Goal: Contribute content: Contribute content

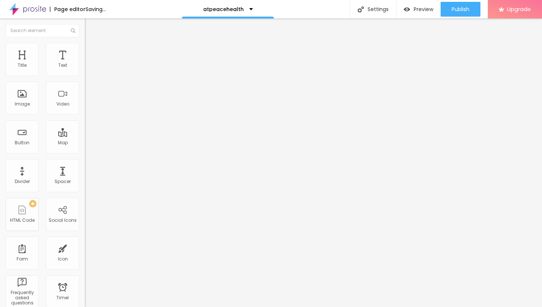
click at [85, 63] on span "Add image" at bounding box center [100, 60] width 30 height 6
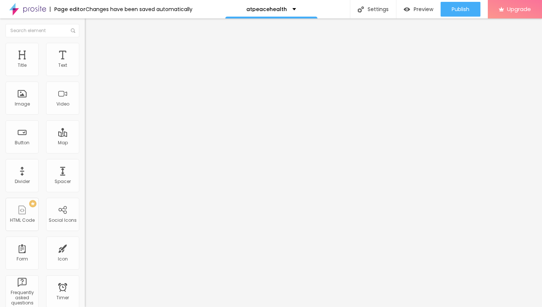
click at [85, 45] on img at bounding box center [88, 46] width 7 height 7
type input "40"
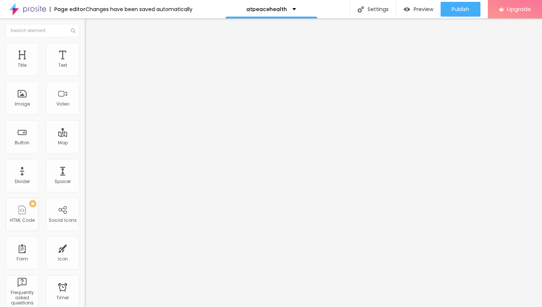
type input "40"
click at [85, 76] on input "range" at bounding box center [109, 73] width 48 height 6
type input "35"
click at [85, 76] on input "range" at bounding box center [109, 73] width 48 height 6
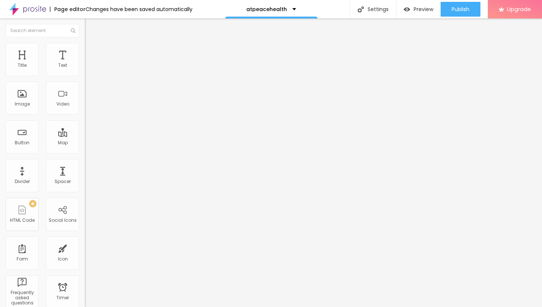
type input "30"
click at [85, 76] on input "range" at bounding box center [109, 73] width 48 height 6
click at [91, 52] on span "Advanced" at bounding box center [103, 55] width 24 height 6
type input "14"
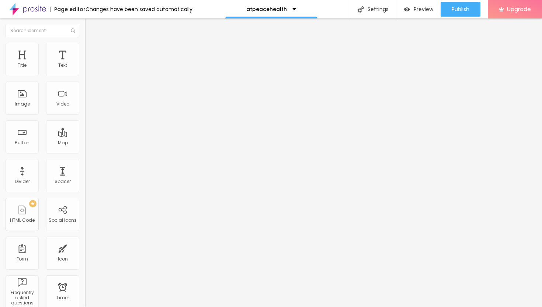
type input "14"
type input "15"
type input "17"
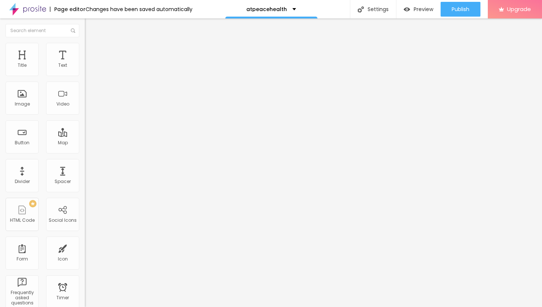
type input "19"
type input "21"
type input "24"
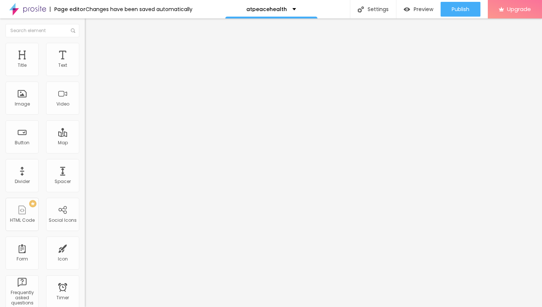
type input "24"
type input "25"
type input "26"
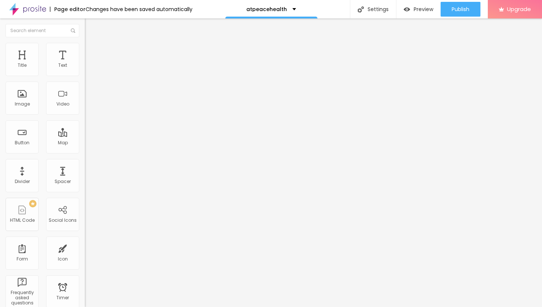
type input "27"
type input "28"
type input "29"
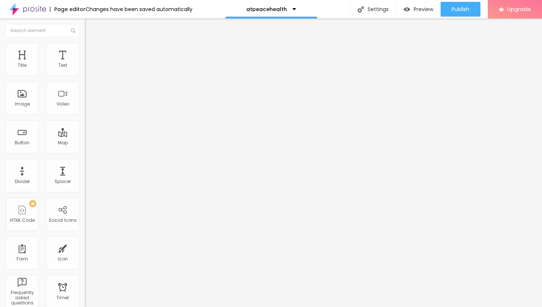
type input "29"
type input "30"
type input "31"
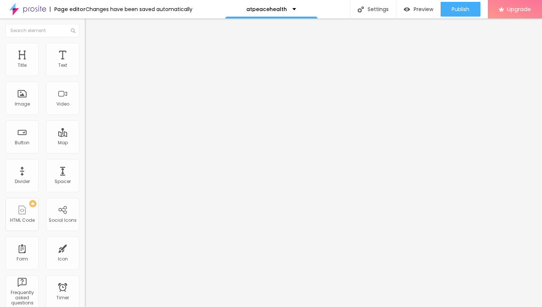
type input "32"
type input "33"
type input "34"
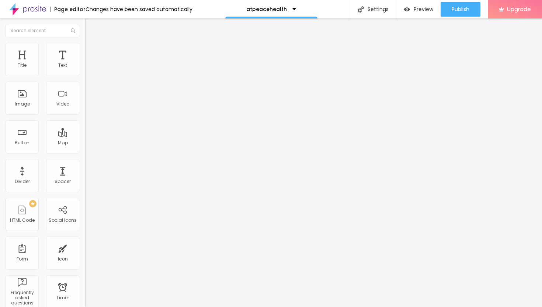
type input "34"
type input "35"
type input "36"
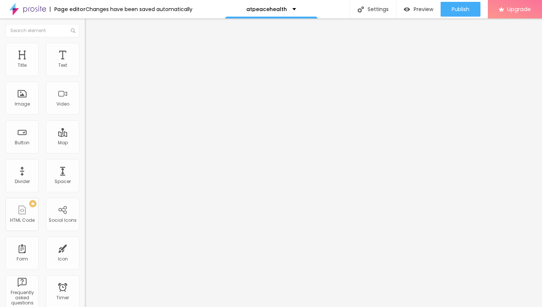
drag, startPoint x: 23, startPoint y: 72, endPoint x: 34, endPoint y: 73, distance: 10.5
type input "36"
click at [85, 143] on input "range" at bounding box center [109, 146] width 48 height 6
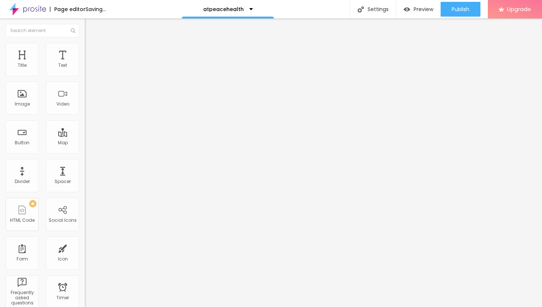
click at [90, 28] on img "button" at bounding box center [93, 27] width 6 height 6
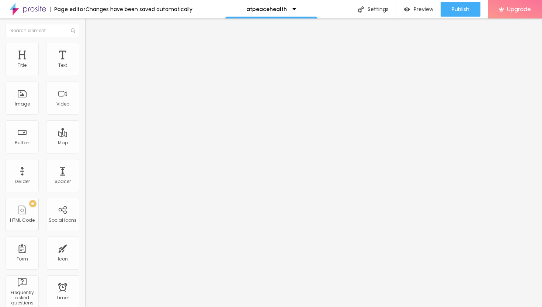
click at [85, 22] on button "Edit Text" at bounding box center [127, 26] width 85 height 17
click at [65, 58] on div "Text" at bounding box center [62, 59] width 33 height 33
click at [88, 69] on icon "button" at bounding box center [90, 66] width 4 height 4
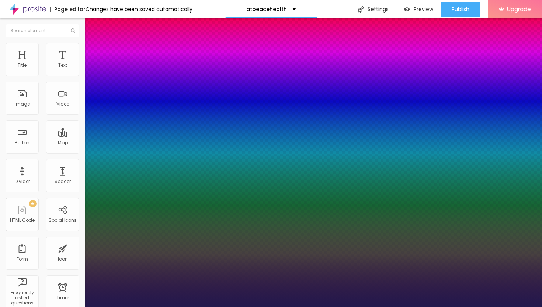
type input "15"
type input "1"
type input "16"
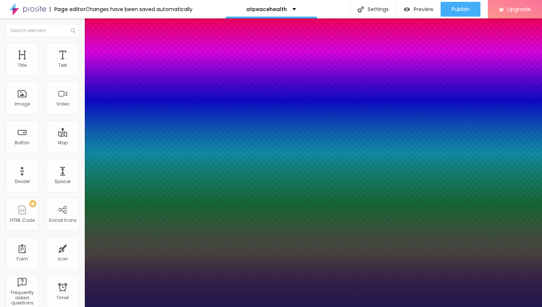
type input "1"
type input "17"
type input "1"
type input "18"
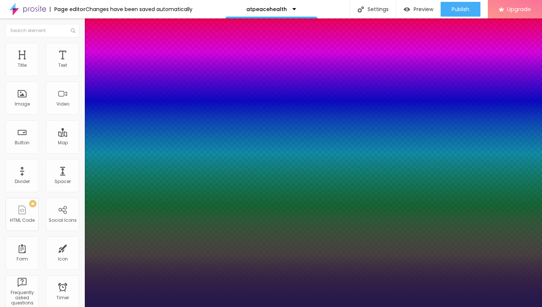
type input "18"
type input "1"
type input "20"
type input "1"
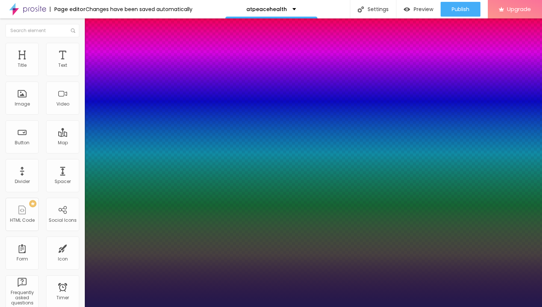
type input "21"
type input "1"
type input "22"
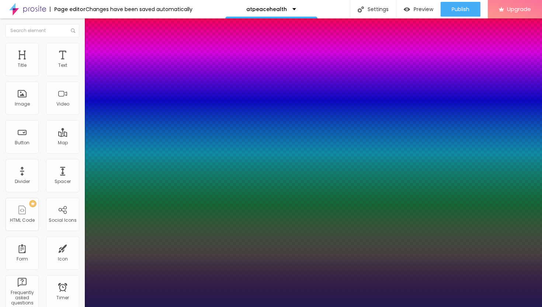
type input "1"
type input "23"
type input "1"
type input "24"
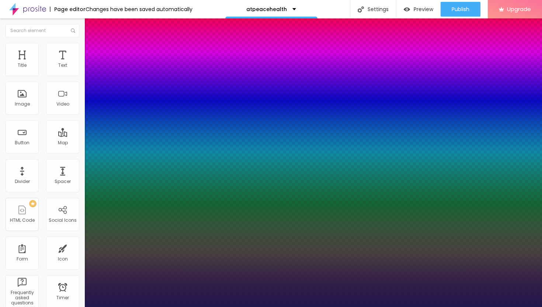
type input "24"
type input "1"
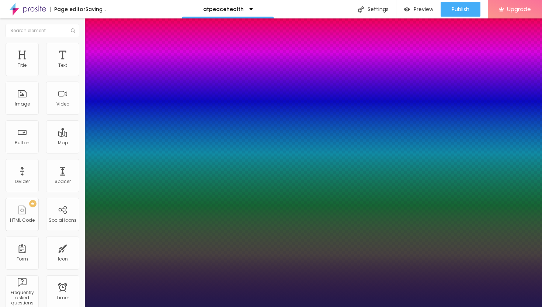
type input "25"
type input "1"
type input "26"
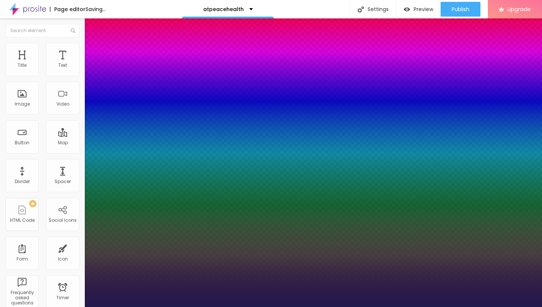
type input "1"
type input "27"
type input "1"
type input "28"
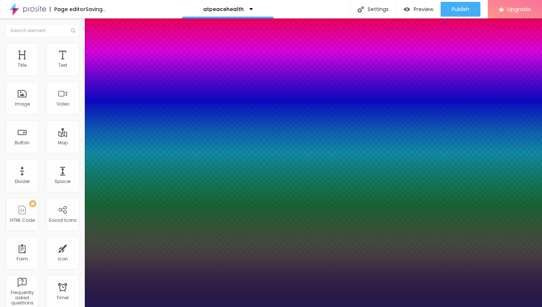
type input "28"
type input "1"
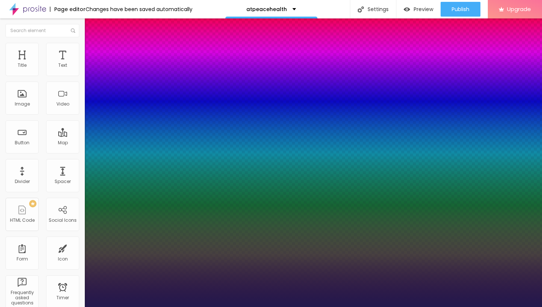
type input "29"
type input "1"
type input "30"
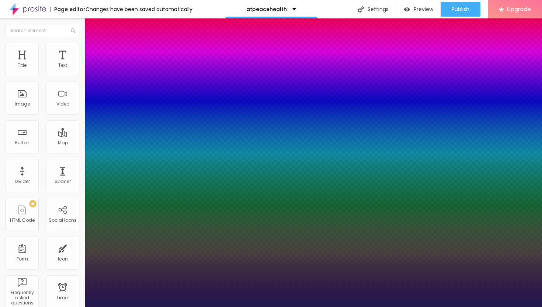
type input "1"
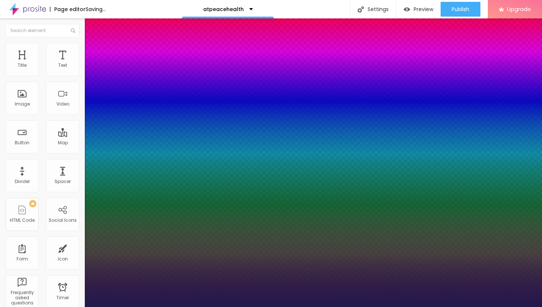
drag, startPoint x: 99, startPoint y: 125, endPoint x: 108, endPoint y: 125, distance: 8.9
type input "30"
click at [306, 306] on div at bounding box center [271, 307] width 542 height 0
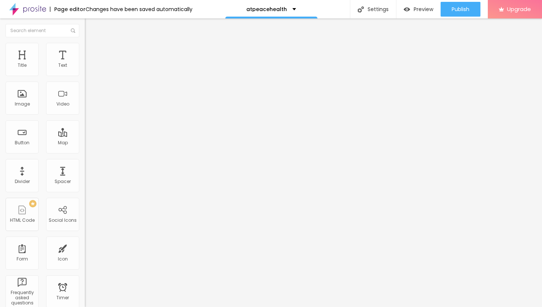
click at [90, 28] on img "button" at bounding box center [93, 27] width 6 height 6
drag, startPoint x: 32, startPoint y: 83, endPoint x: 3, endPoint y: 82, distance: 28.8
click at [85, 82] on div "Text Click me Align Size Default Small Default Big Link URL https:// Open in ne…" at bounding box center [127, 111] width 85 height 107
paste input "→ VIEW DOCUMENT HERE"
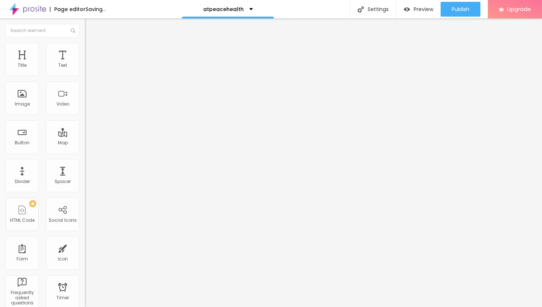
type input "→ VIEW DOCUMENT HERE"
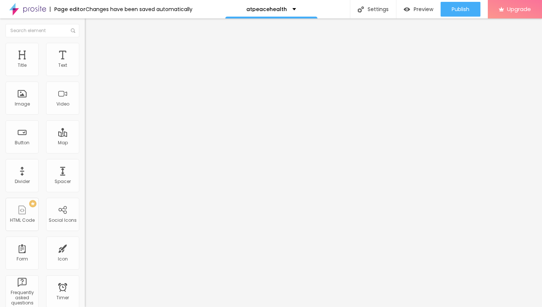
drag, startPoint x: 28, startPoint y: 154, endPoint x: 9, endPoint y: 148, distance: 20.5
click at [85, 149] on div "Text → VIEW DOCUMENT HERE Align Size Default Small Default Big Link URL https:/…" at bounding box center [127, 111] width 85 height 107
paste input "[URL][DOMAIN_NAME]"
type input "[URL][DOMAIN_NAME]"
click at [85, 161] on div at bounding box center [127, 161] width 85 height 0
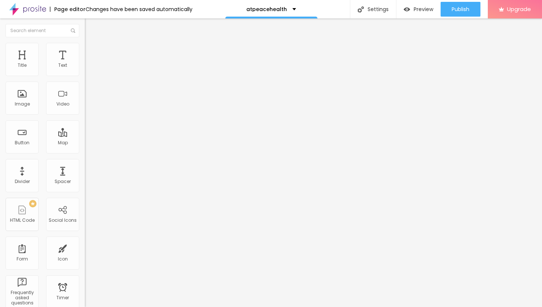
click at [85, 50] on li "Advanced" at bounding box center [127, 53] width 85 height 7
type input "9"
type input "10"
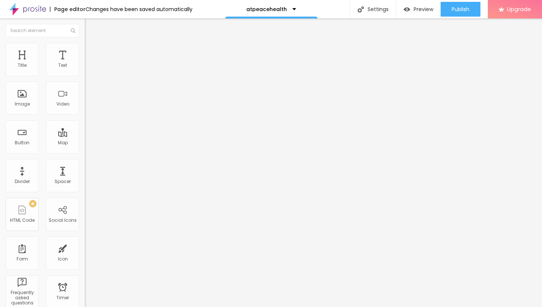
type input "11"
type input "12"
type input "13"
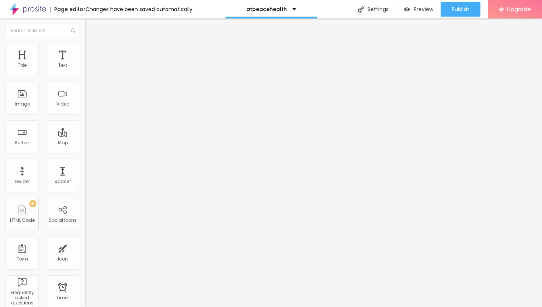
type input "13"
type input "14"
type input "15"
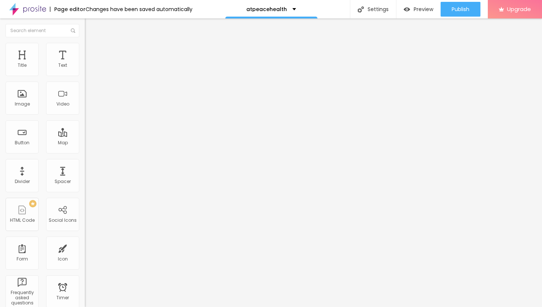
type input "16"
type input "17"
type input "18"
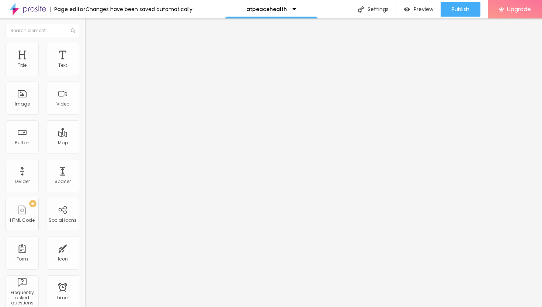
type input "18"
type input "19"
drag, startPoint x: 21, startPoint y: 72, endPoint x: 25, endPoint y: 74, distance: 4.9
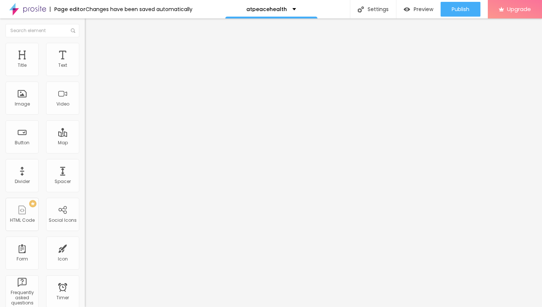
click at [85, 143] on input "range" at bounding box center [109, 146] width 48 height 6
click at [455, 9] on span "Publish" at bounding box center [461, 9] width 18 height 6
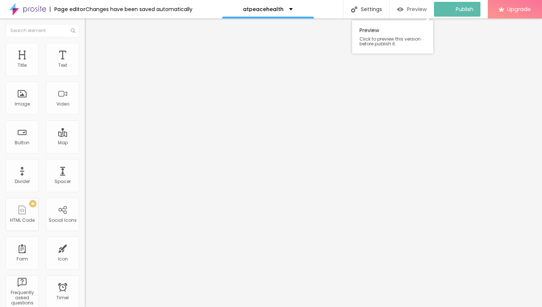
click at [415, 10] on span "Preview" at bounding box center [417, 9] width 20 height 6
